Goal: Find specific page/section: Find specific page/section

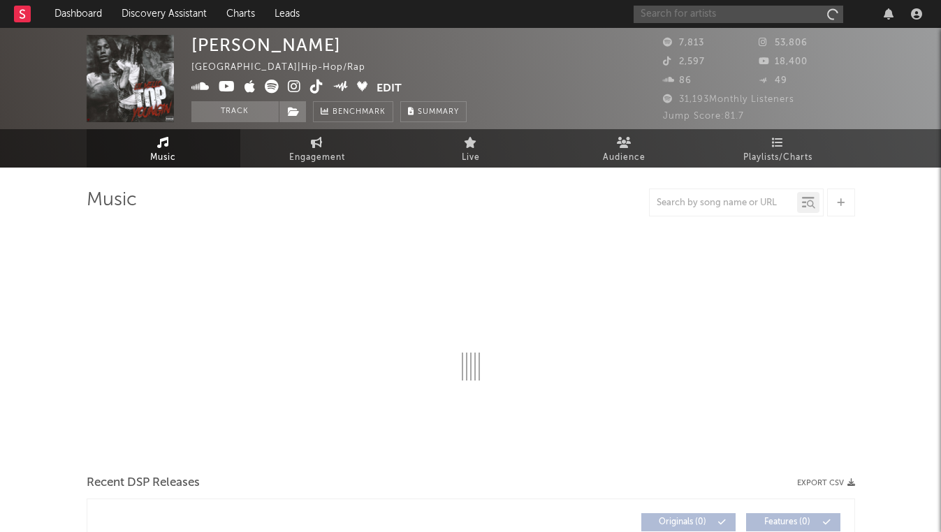
click at [684, 10] on input "text" at bounding box center [739, 14] width 210 height 17
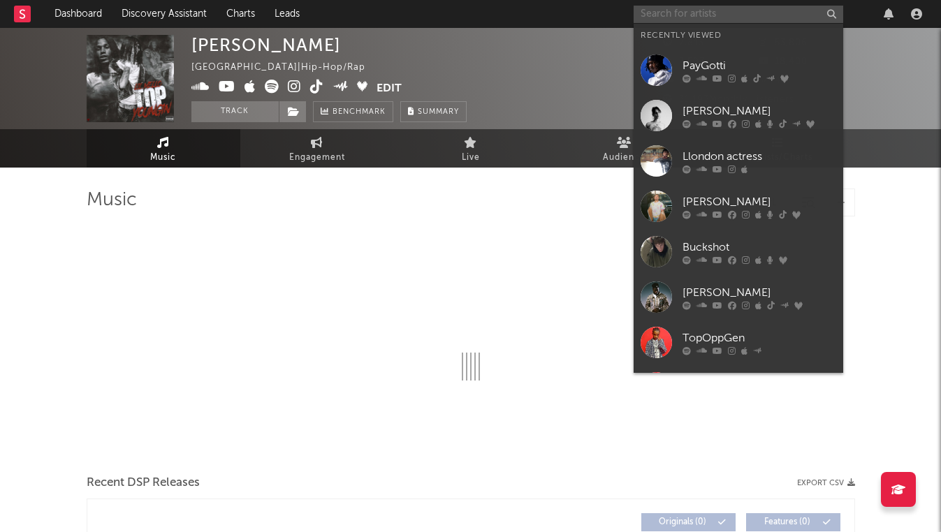
type input "L"
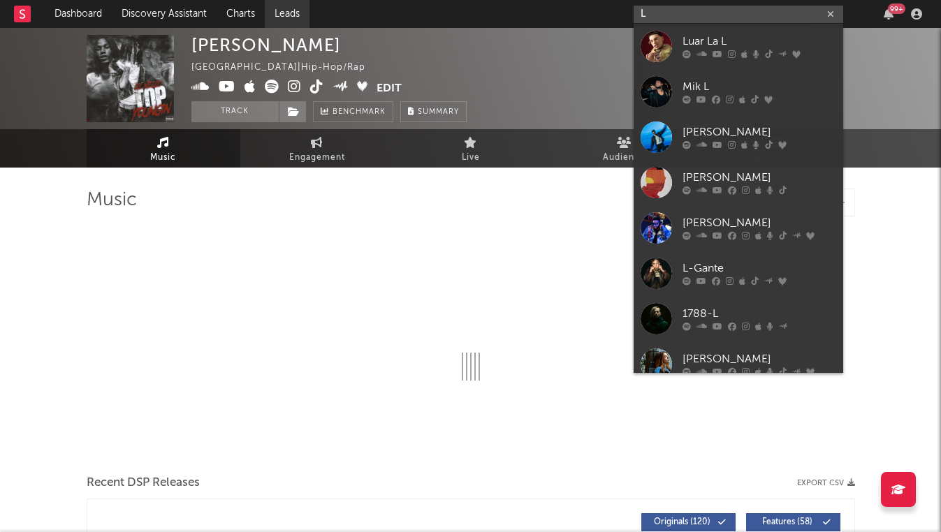
select select "6m"
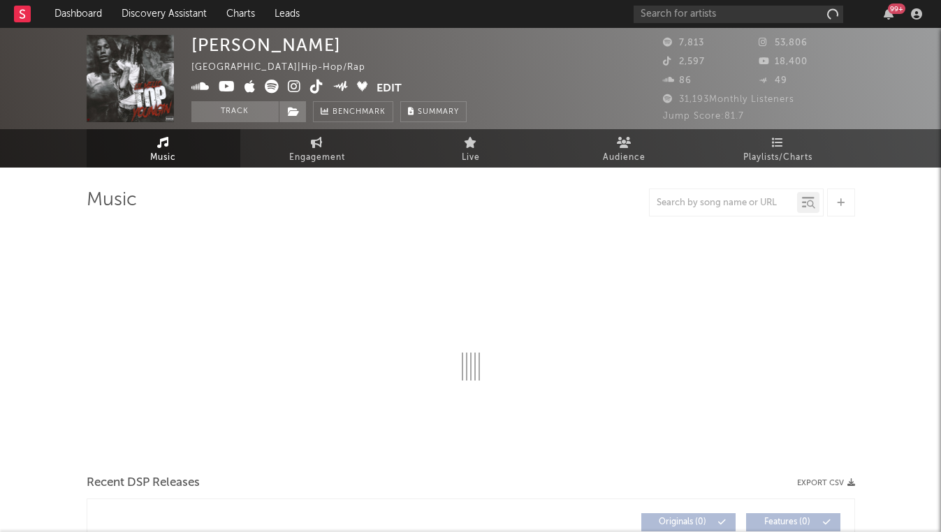
select select "6m"
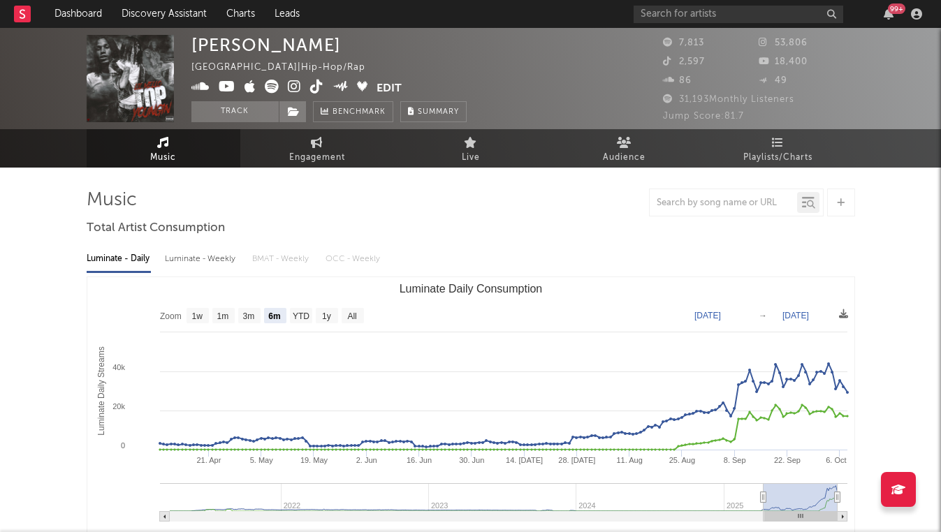
click at [201, 259] on div "Luminate - Weekly" at bounding box center [201, 259] width 73 height 24
select select "6m"
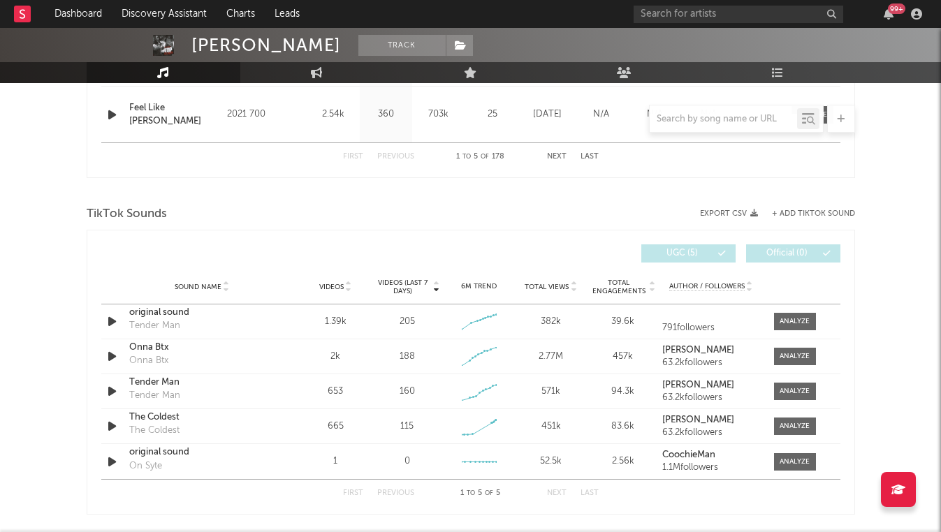
scroll to position [838, 0]
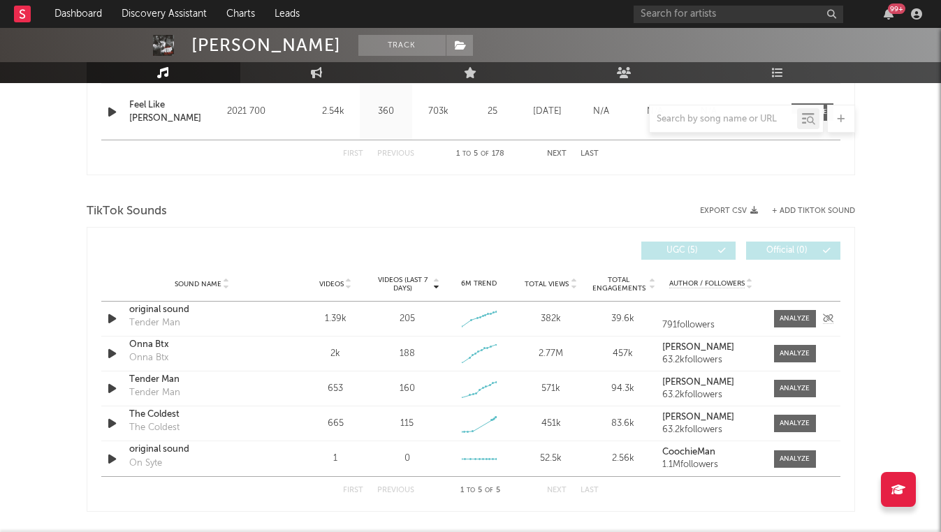
click at [154, 323] on div "Tender Man" at bounding box center [154, 324] width 51 height 14
click at [132, 319] on div "Tender Man" at bounding box center [154, 324] width 51 height 14
click at [126, 312] on div "Sound Name original sound Tender Man" at bounding box center [202, 319] width 153 height 32
click at [163, 310] on div "original sound" at bounding box center [202, 310] width 146 height 14
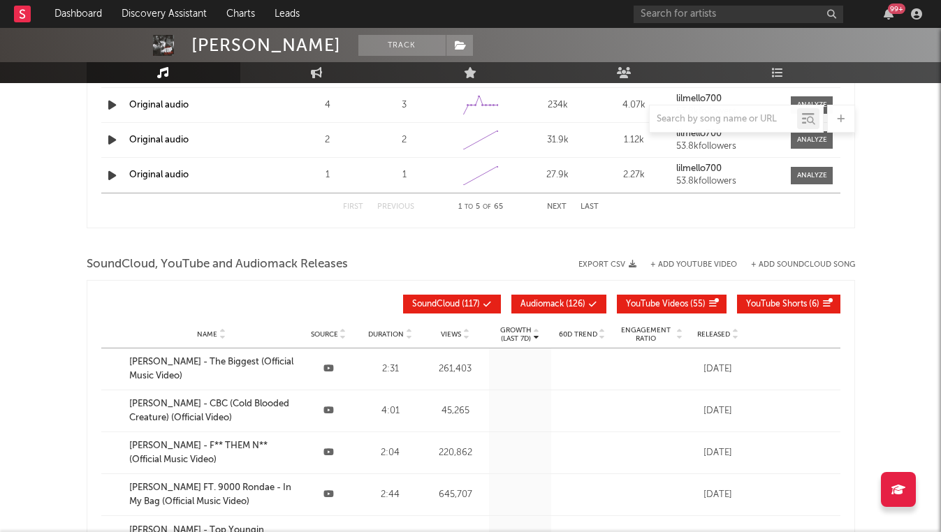
scroll to position [1601, 0]
